Goal: Task Accomplishment & Management: Manage account settings

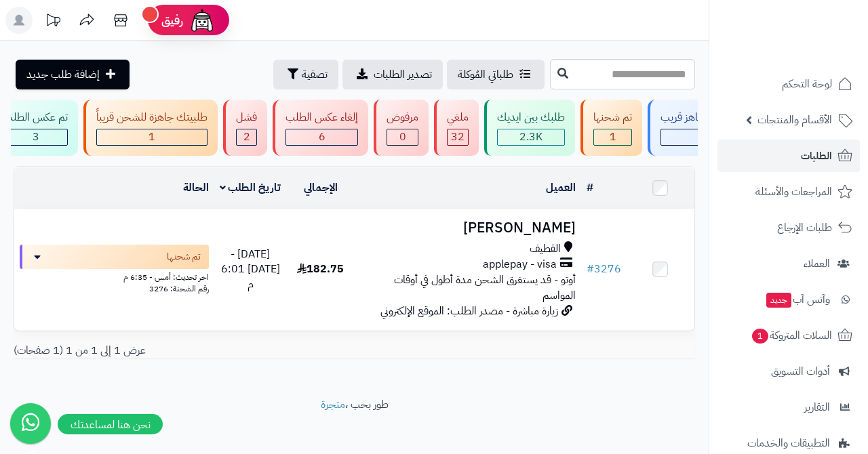
scroll to position [0, -231]
click at [178, 138] on div "1" at bounding box center [153, 138] width 110 height 16
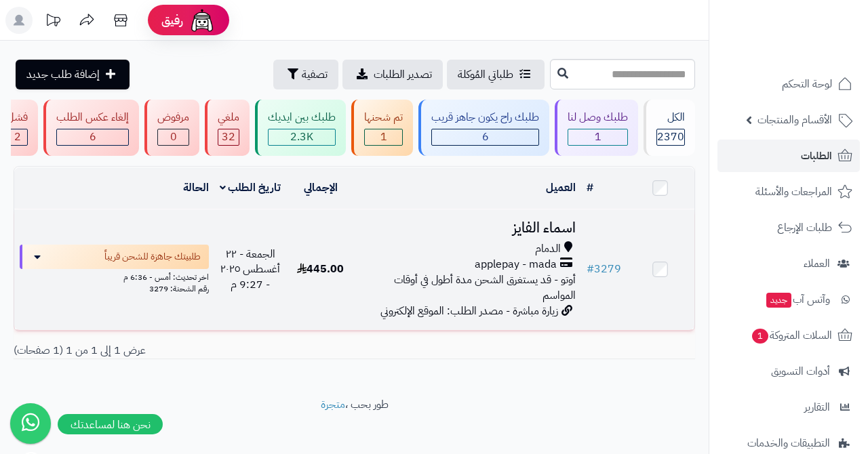
click at [530, 229] on h3 "اسماء الفايز" at bounding box center [468, 228] width 216 height 16
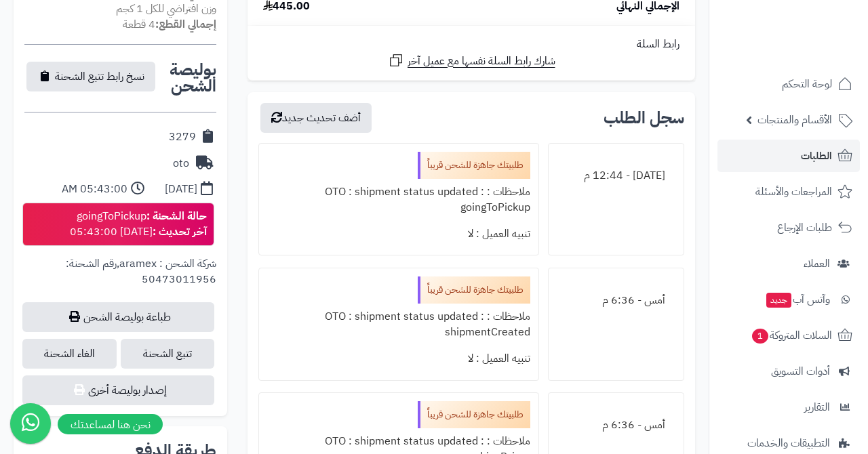
scroll to position [542, 0]
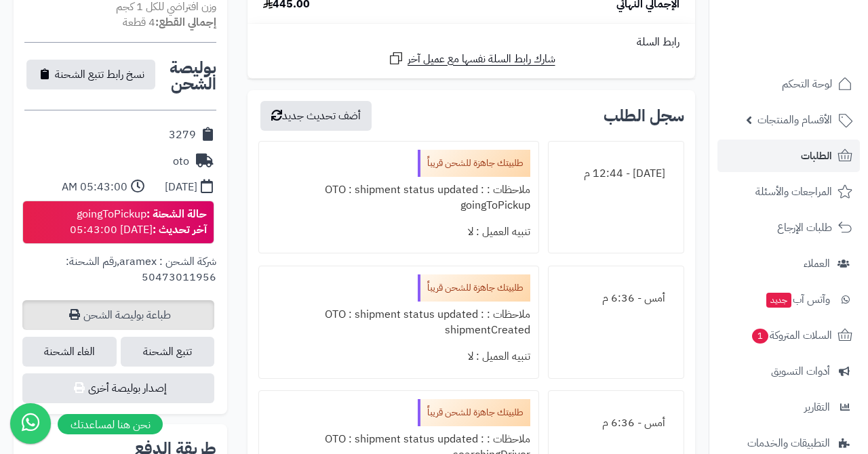
click at [146, 300] on link "طباعة بوليصة الشحن" at bounding box center [118, 315] width 192 height 30
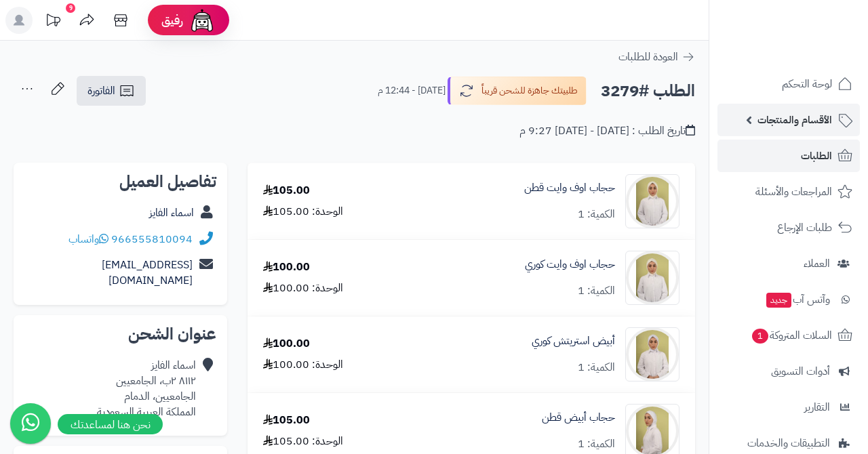
scroll to position [0, 0]
click at [765, 156] on link "الطلبات" at bounding box center [789, 156] width 142 height 33
